Goal: Information Seeking & Learning: Learn about a topic

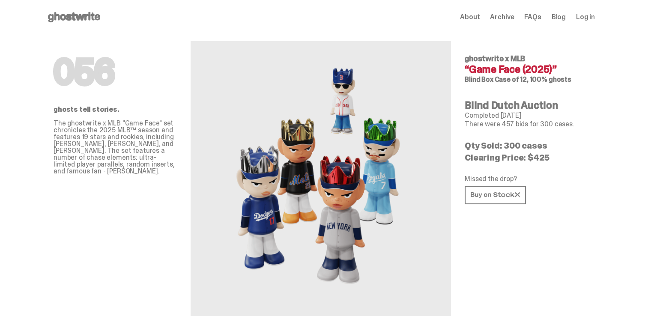
click at [334, 150] on img at bounding box center [321, 180] width 189 height 236
click at [231, 174] on img at bounding box center [321, 180] width 189 height 236
click at [78, 125] on p "The ghostwrite x MLB "Game Face" set chronicles the 2025 MLB™ season and featur…" at bounding box center [115, 147] width 123 height 55
click at [472, 12] on div "Open main menu Home About Archive FAQs Blog Log in About Archive FAQs Blog" at bounding box center [321, 17] width 549 height 14
click at [472, 14] on span "About" at bounding box center [470, 17] width 20 height 7
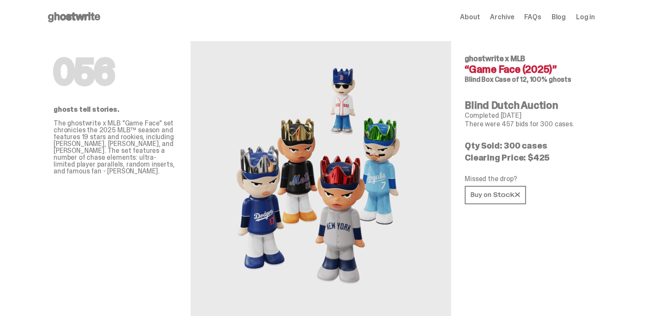
click at [58, 12] on use at bounding box center [74, 17] width 52 height 10
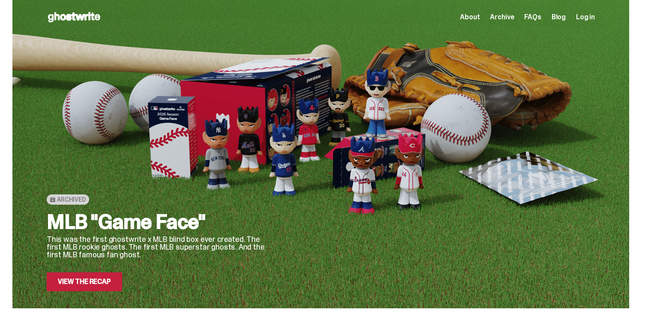
click at [97, 232] on h2 "MLB "Game Face"" at bounding box center [158, 222] width 223 height 21
click at [82, 276] on link "View the Recap" at bounding box center [84, 282] width 75 height 19
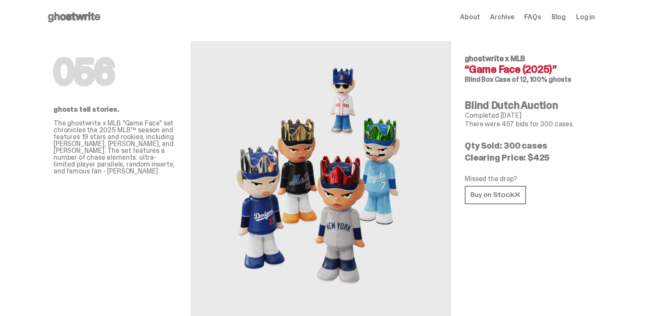
drag, startPoint x: 647, startPoint y: 35, endPoint x: 650, endPoint y: 59, distance: 24.6
click at [642, 59] on html "Open main menu Home About Archive FAQs Blog Log in About Archive FAQs" at bounding box center [321, 158] width 642 height 316
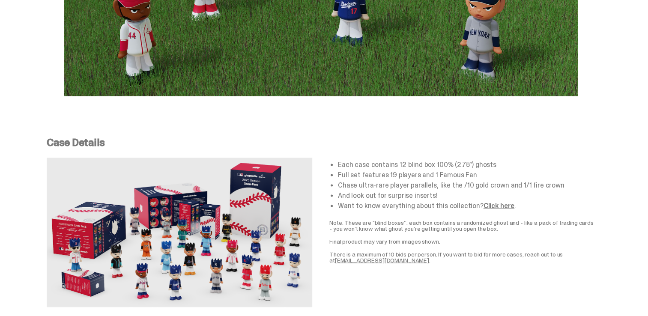
scroll to position [1495, 0]
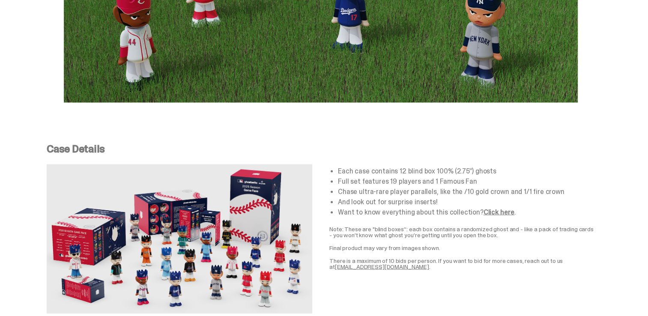
click at [497, 207] on link "Click here" at bounding box center [499, 211] width 31 height 9
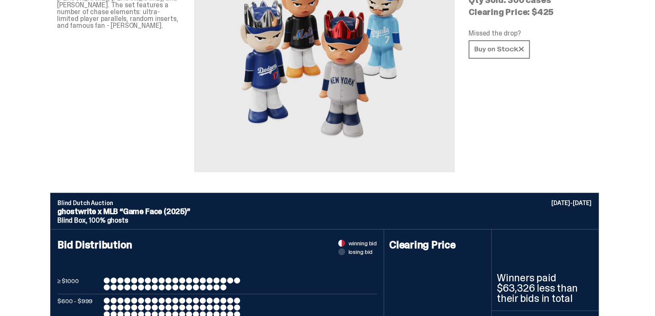
scroll to position [0, 0]
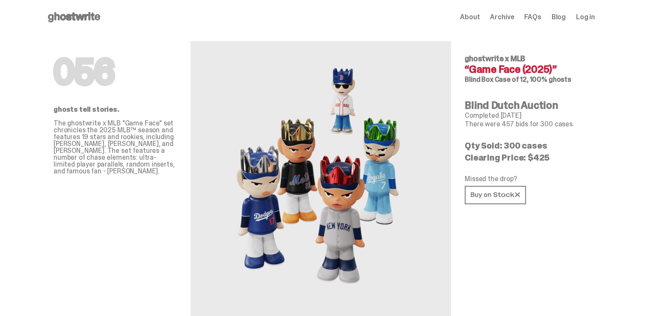
click at [588, 14] on span "Log in" at bounding box center [585, 17] width 19 height 7
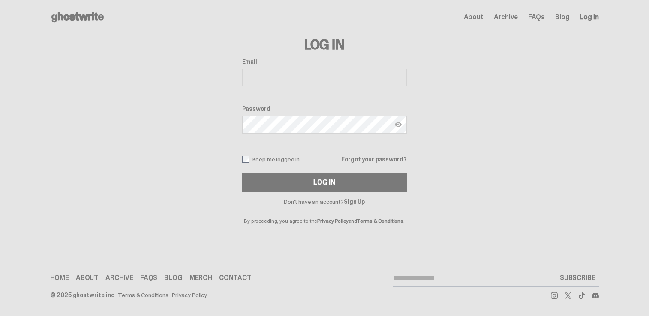
click at [249, 69] on input "Email" at bounding box center [324, 78] width 165 height 18
click at [324, 75] on input "**********" at bounding box center [324, 78] width 165 height 18
type input "**********"
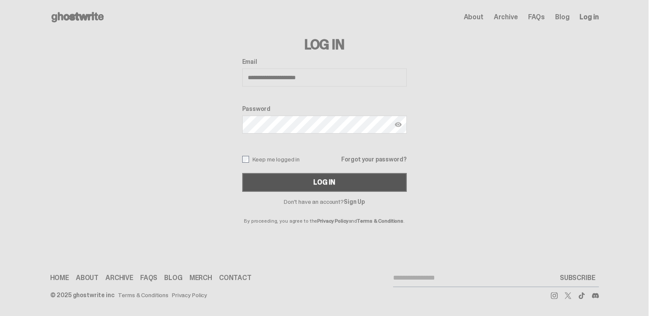
click at [262, 177] on button "Log In" at bounding box center [324, 182] width 165 height 19
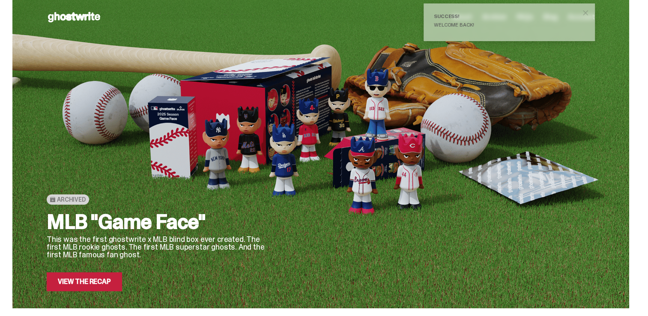
click at [101, 77] on div "Archived MLB "Game Face" This was the first ghostwrite x MLB blind box ever cre…" at bounding box center [158, 174] width 223 height 234
click at [65, 212] on h2 "MLB "Game Face"" at bounding box center [158, 222] width 223 height 21
click at [86, 21] on icon at bounding box center [74, 17] width 55 height 14
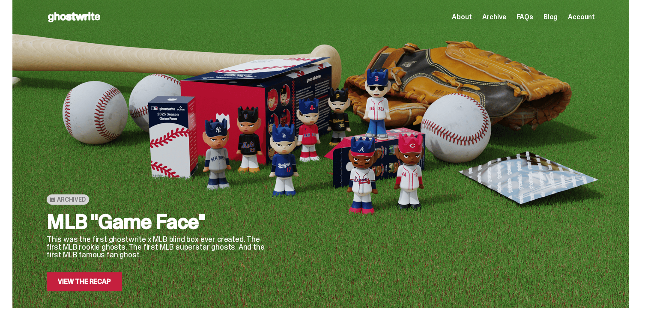
click at [468, 12] on div "About Archive FAQs Blog Account" at bounding box center [523, 17] width 143 height 10
click at [464, 15] on span "About" at bounding box center [462, 17] width 20 height 7
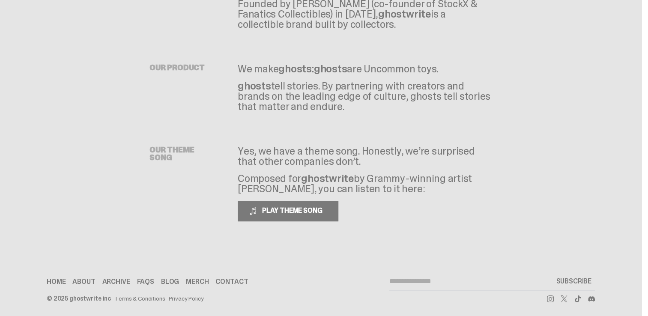
scroll to position [90, 0]
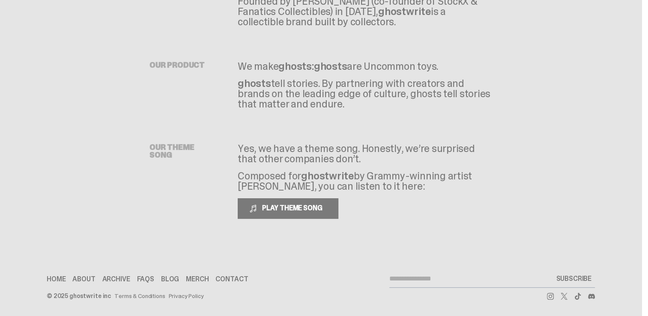
click at [201, 277] on link "Merch" at bounding box center [197, 279] width 23 height 7
click at [60, 273] on div "Home About Archive FAQs Blog Merch Contact SUBSCRIBE" at bounding box center [321, 279] width 549 height 18
click at [642, 105] on html "Open main menu Home About Archive FAQs Blog Account About Archive FAQs" at bounding box center [321, 68] width 642 height 316
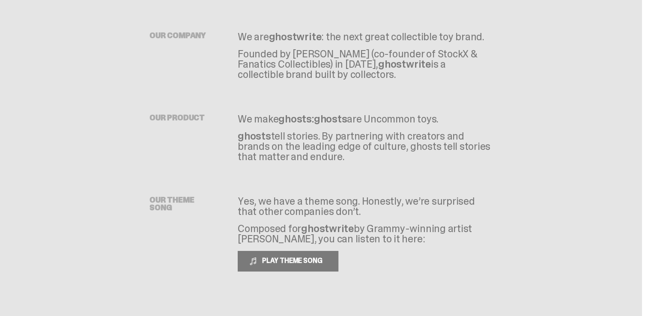
scroll to position [0, 0]
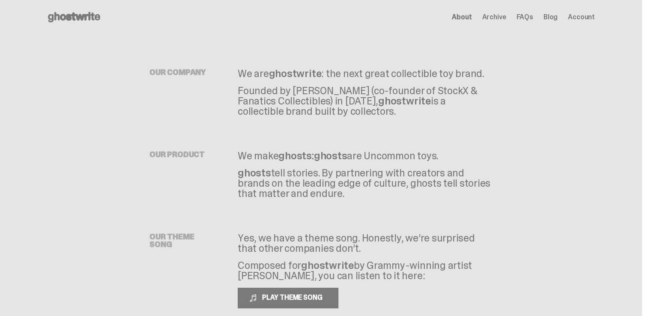
click at [63, 19] on icon at bounding box center [74, 17] width 55 height 14
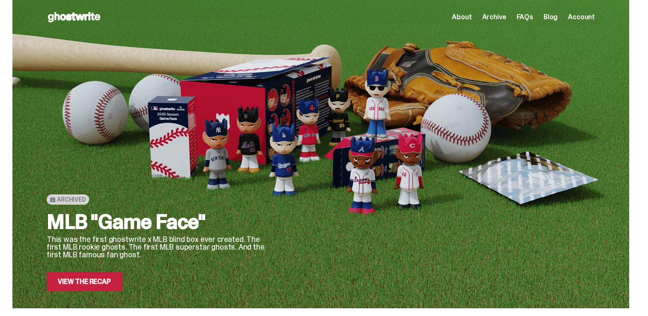
click at [135, 230] on h2 "MLB "Game Face"" at bounding box center [158, 222] width 223 height 21
click at [381, 136] on div at bounding box center [439, 174] width 312 height 234
click at [343, 177] on div at bounding box center [439, 174] width 312 height 234
click at [97, 274] on link "View the Recap" at bounding box center [84, 282] width 75 height 19
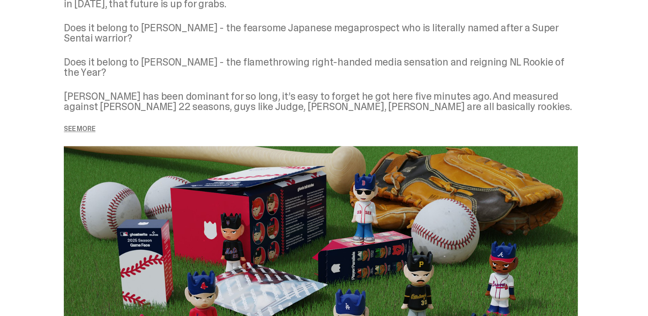
scroll to position [1035, 0]
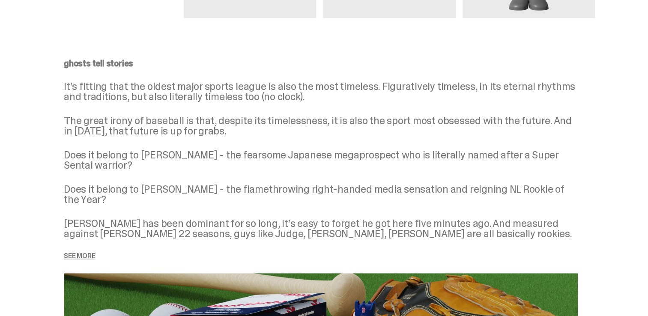
click at [92, 253] on p "See more" at bounding box center [321, 256] width 514 height 7
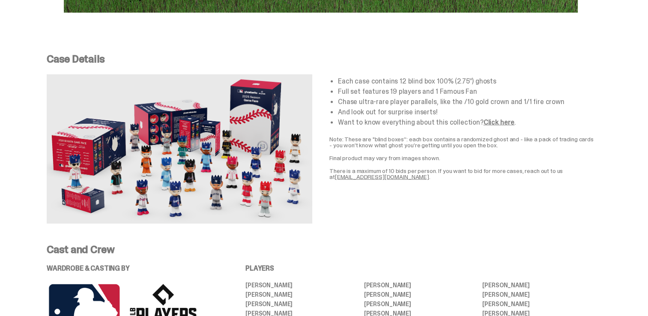
scroll to position [1647, 0]
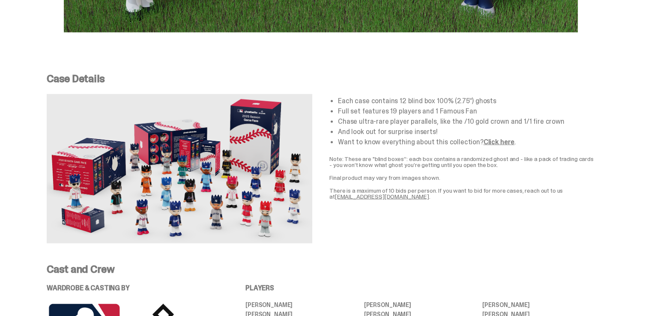
click at [504, 138] on link "Click here" at bounding box center [499, 142] width 31 height 9
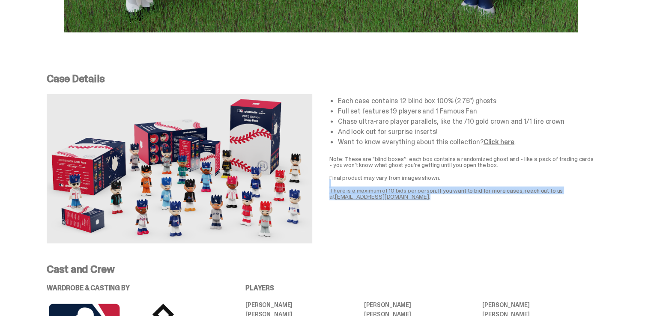
drag, startPoint x: 648, startPoint y: 201, endPoint x: 644, endPoint y: 168, distance: 33.7
click at [642, 168] on div "Case Details Each case contains 12 blind box 100% (2.75”) ghosts Full set featu…" at bounding box center [321, 158] width 642 height 211
drag, startPoint x: 644, startPoint y: 168, endPoint x: 639, endPoint y: 192, distance: 25.3
click at [639, 192] on div "Case Details Each case contains 12 blind box 100% (2.75”) ghosts Full set featu…" at bounding box center [321, 158] width 642 height 211
click at [612, 194] on div "Case Details Each case contains 12 blind box 100% (2.75”) ghosts Full set featu…" at bounding box center [321, 158] width 642 height 211
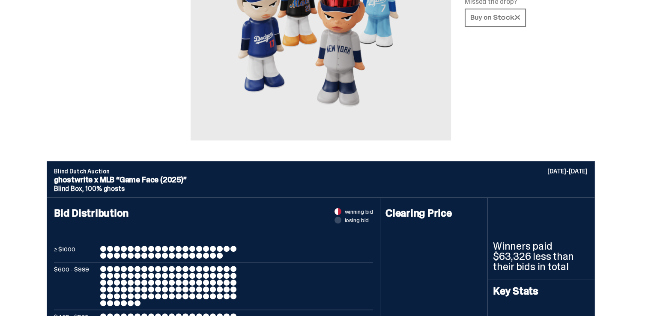
scroll to position [0, 0]
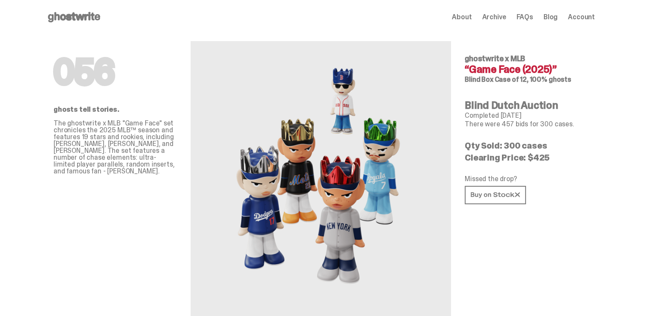
click at [84, 6] on div "Open main menu Home About Archive FAQs Blog Account About Archive FAQs Blog Acc…" at bounding box center [321, 17] width 549 height 34
click at [72, 13] on icon at bounding box center [74, 17] width 55 height 14
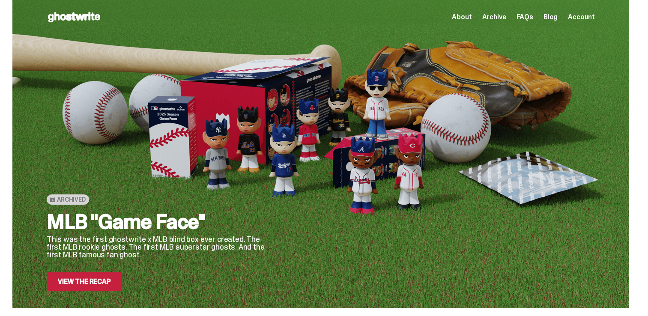
click at [71, 199] on span "Archived" at bounding box center [71, 199] width 29 height 7
click at [495, 18] on span "Archive" at bounding box center [494, 17] width 24 height 7
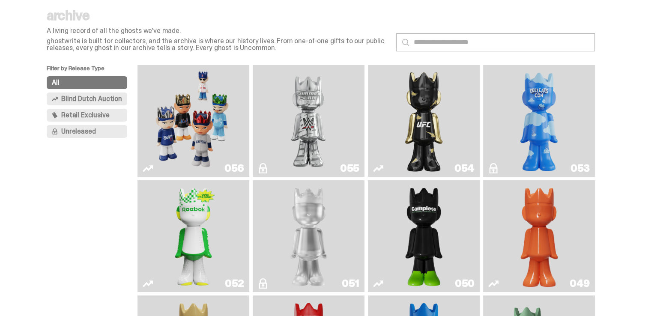
scroll to position [42, 0]
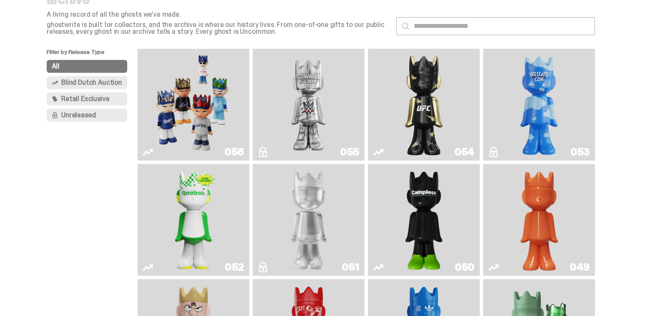
click at [237, 149] on div "056" at bounding box center [235, 152] width 20 height 10
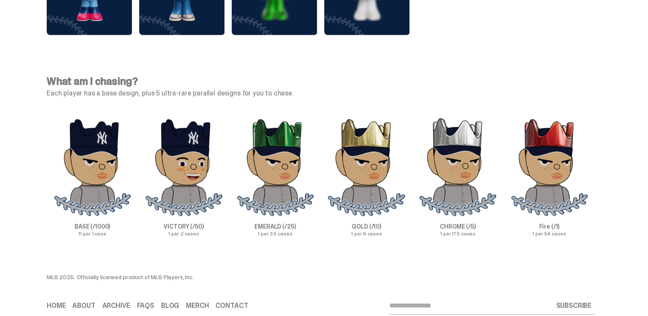
scroll to position [2435, 0]
